Goal: Information Seeking & Learning: Understand process/instructions

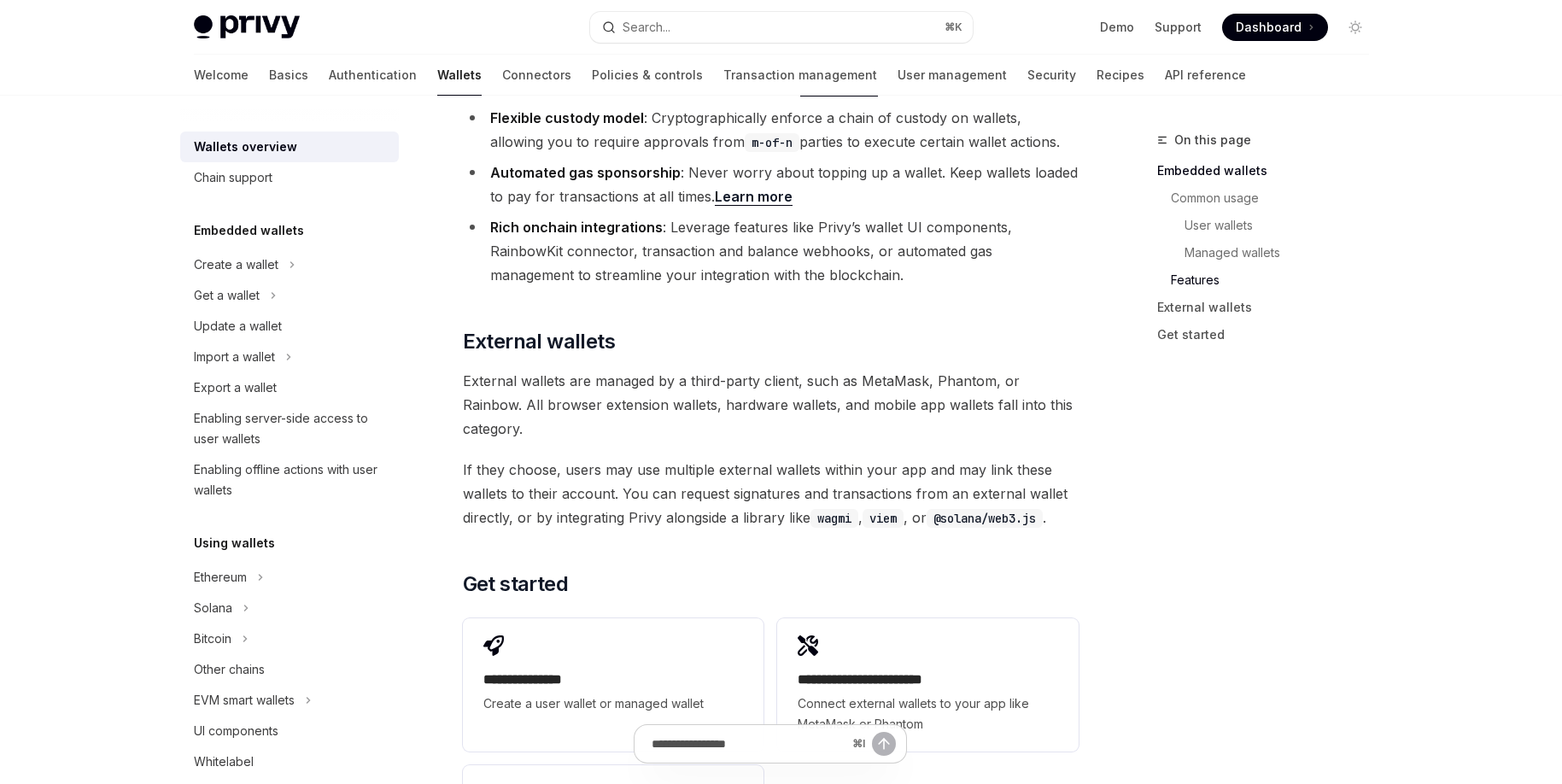
scroll to position [2338, 0]
click at [878, 367] on span "External wallets are managed by a third-party client, such as MetaMask, Phantom…" at bounding box center [770, 402] width 616 height 72
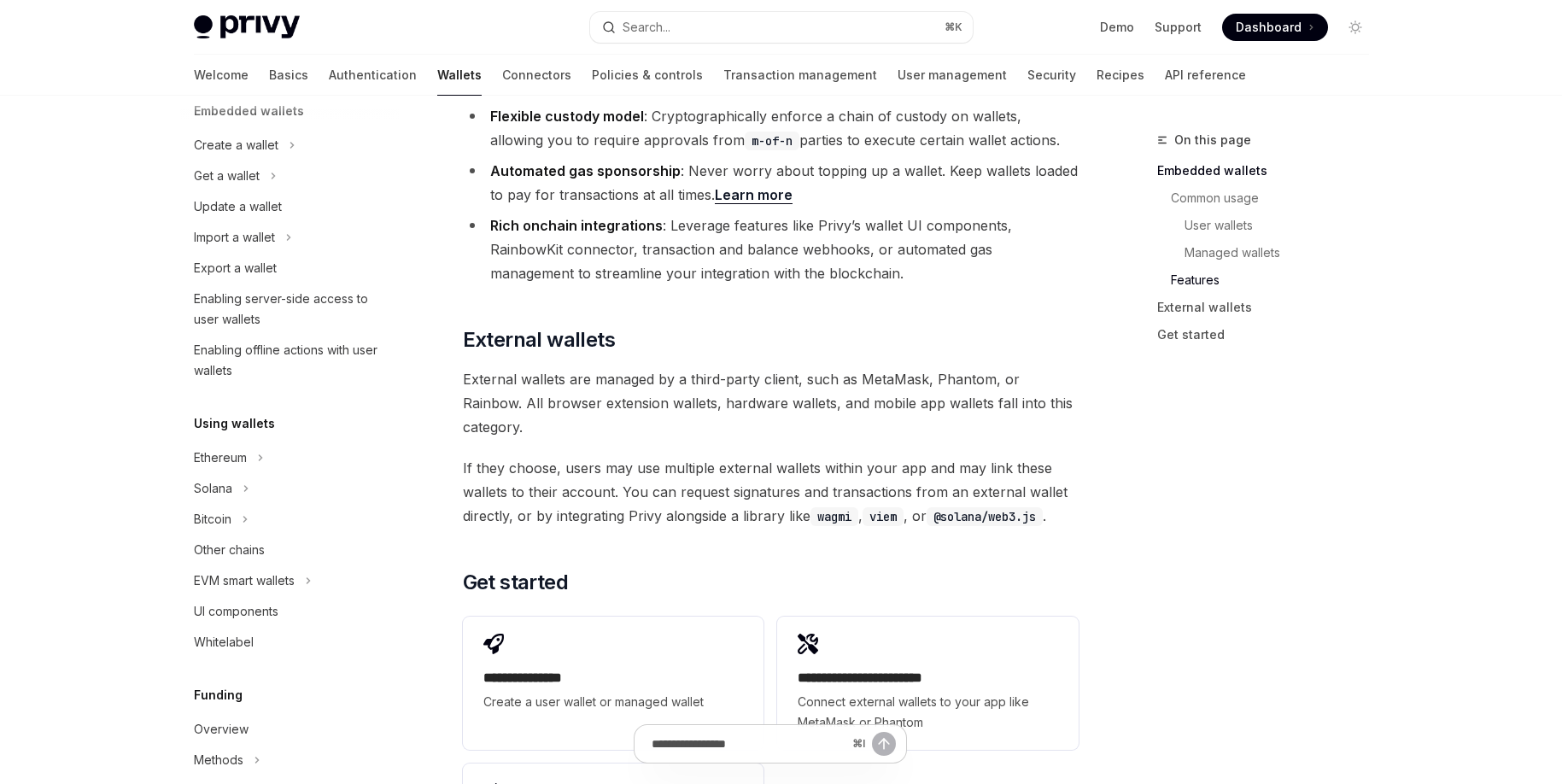
scroll to position [124, 0]
click at [264, 448] on icon "Toggle Ethereum section" at bounding box center [260, 453] width 7 height 20
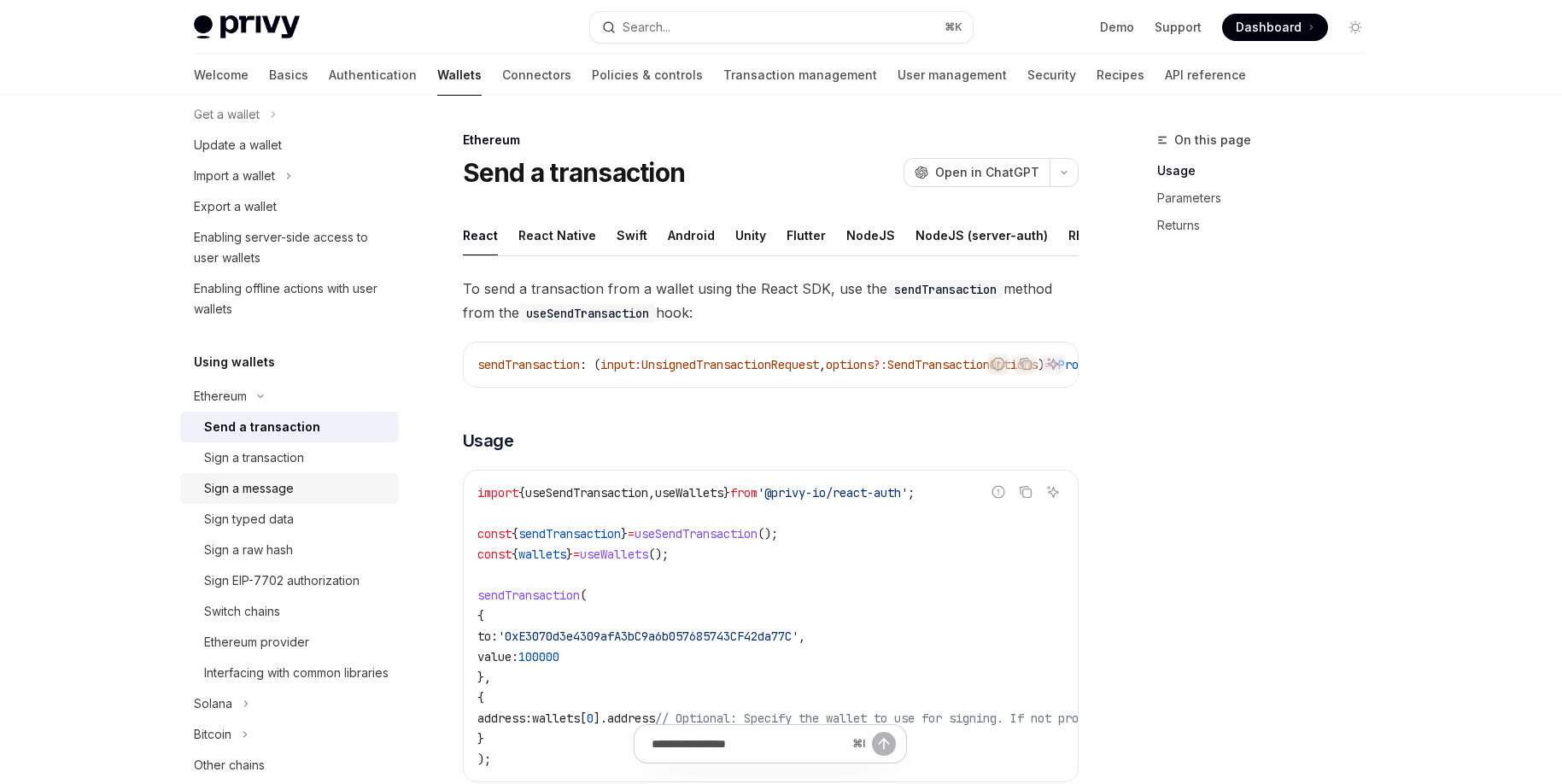
scroll to position [216, 0]
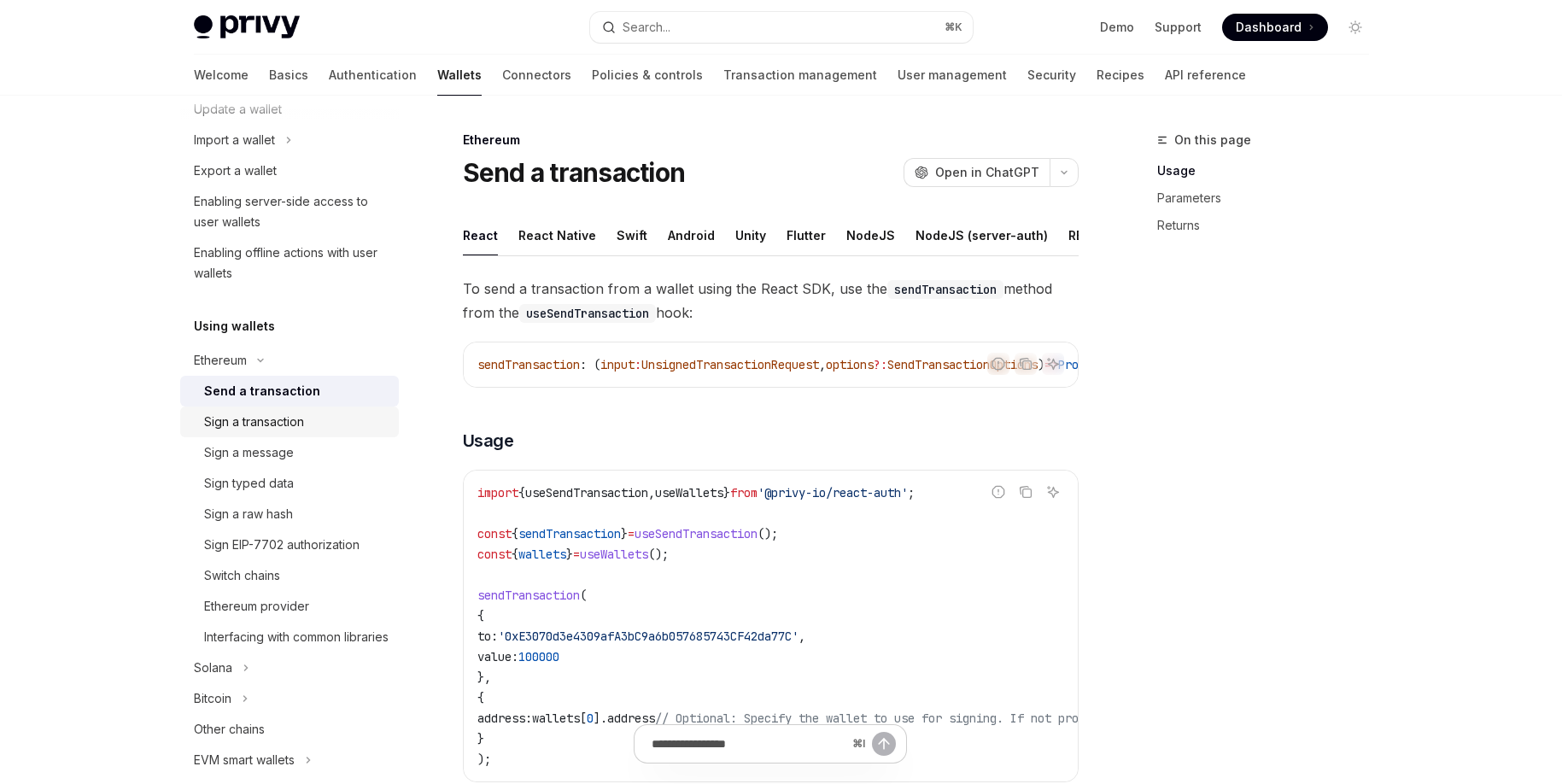
click at [288, 417] on div "Sign a transaction" at bounding box center [255, 422] width 100 height 20
click at [235, 641] on div "Interfacing with common libraries" at bounding box center [296, 637] width 185 height 20
type textarea "*"
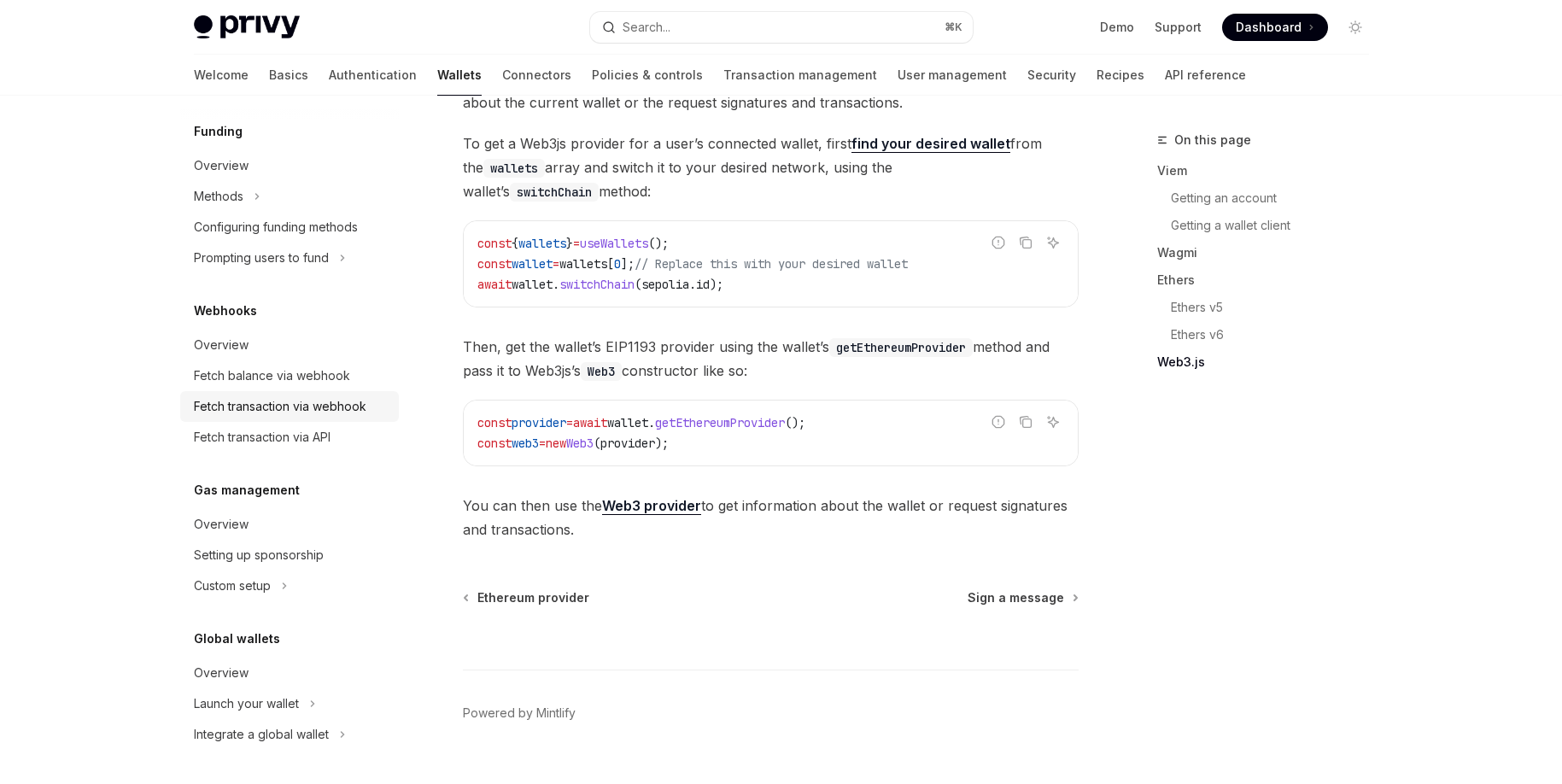
scroll to position [2252, 0]
